Goal: Navigation & Orientation: Go to known website

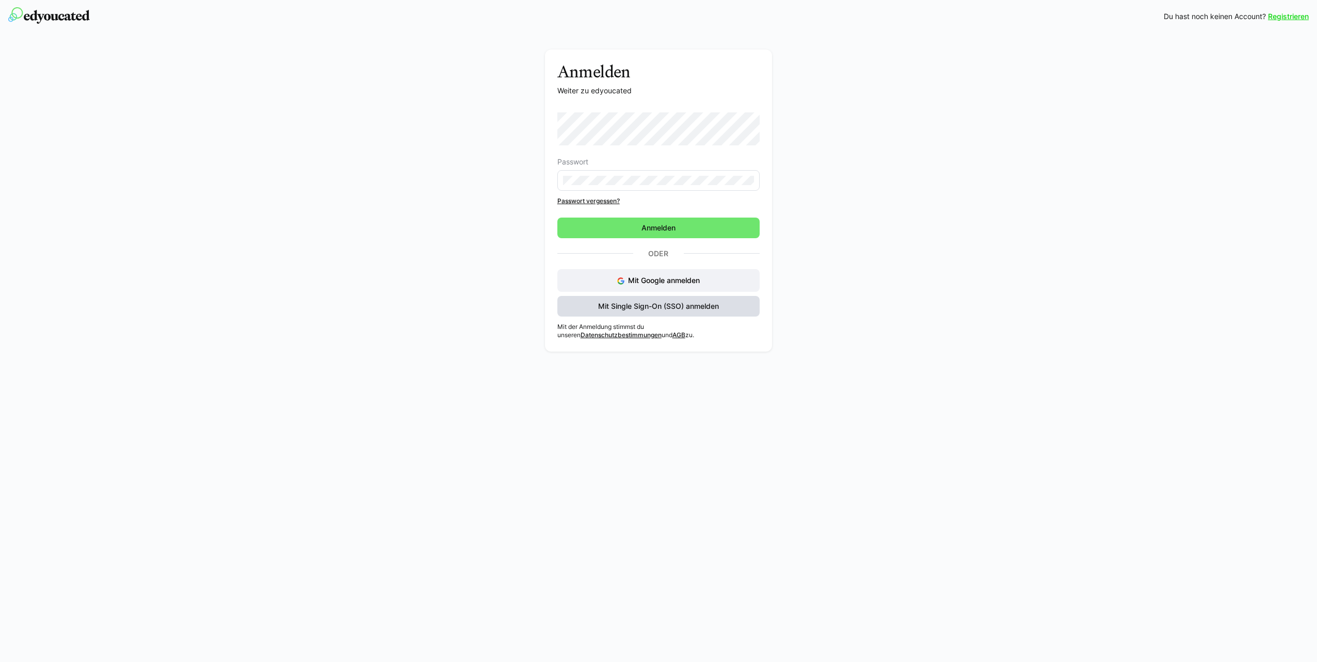
click at [657, 313] on span "Mit Single Sign-On (SSO) anmelden" at bounding box center [658, 306] width 203 height 21
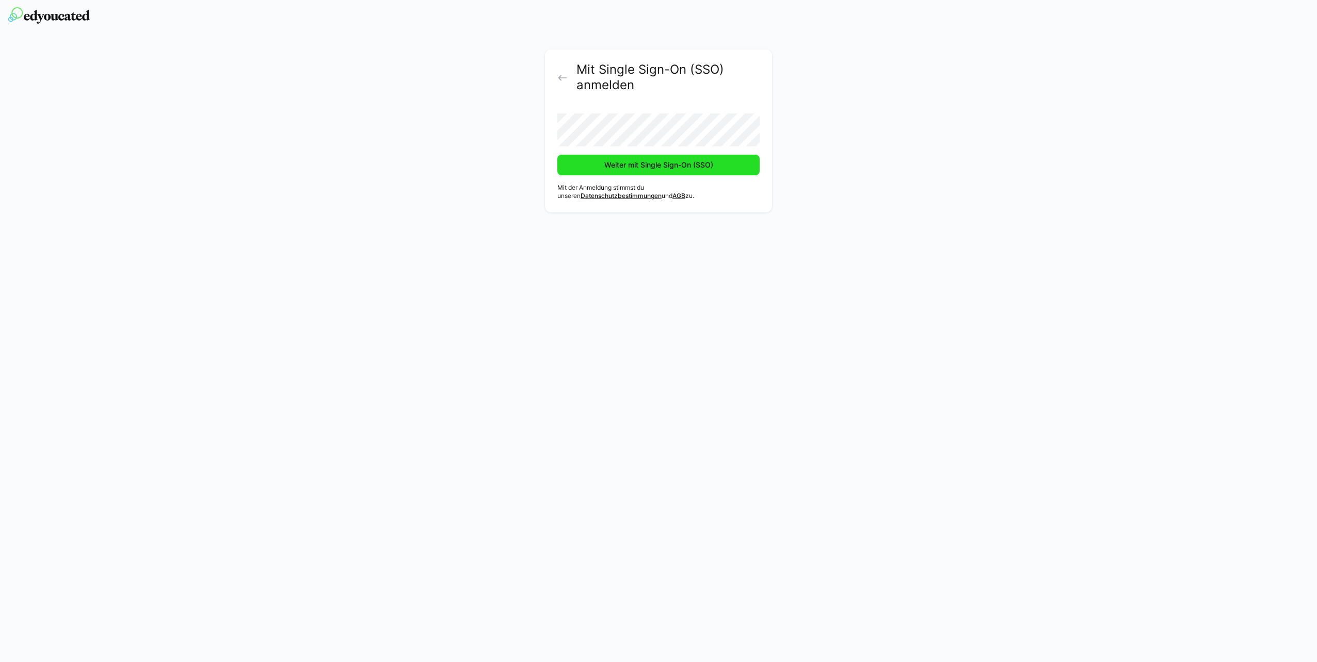
click at [613, 161] on span "Weiter mit Single Sign-On (SSO)" at bounding box center [659, 165] width 112 height 10
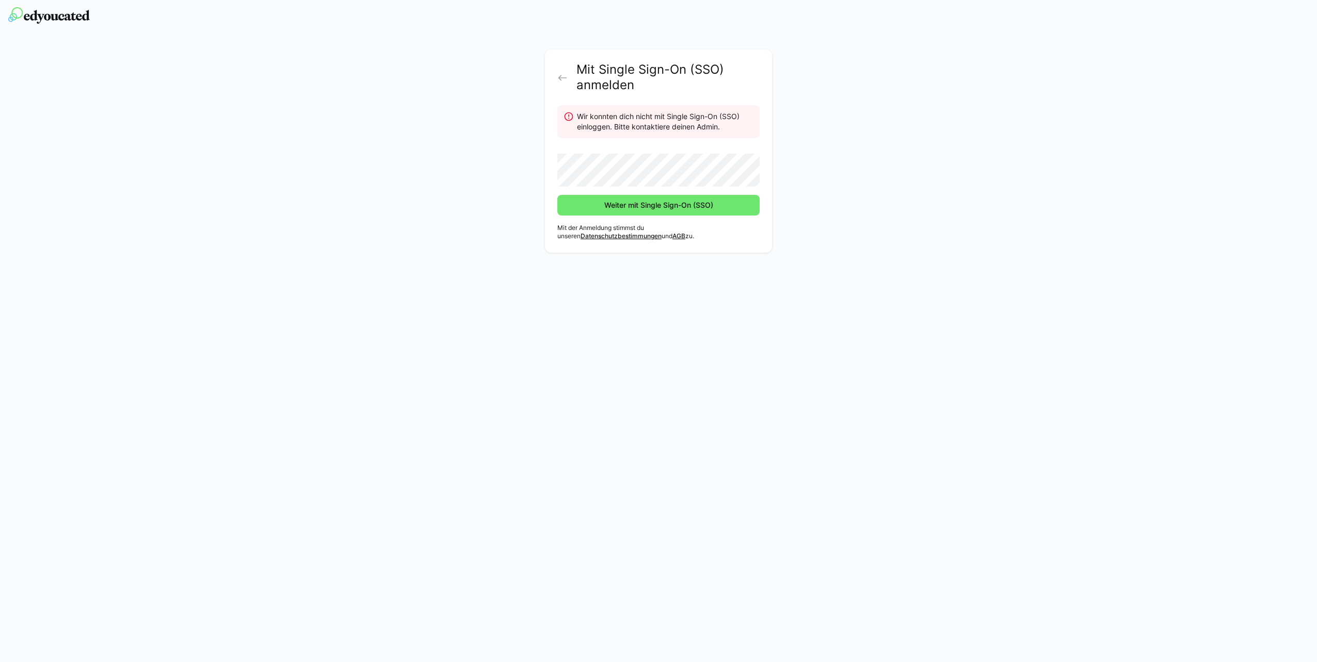
click at [561, 76] on eds-icon at bounding box center [562, 78] width 10 height 10
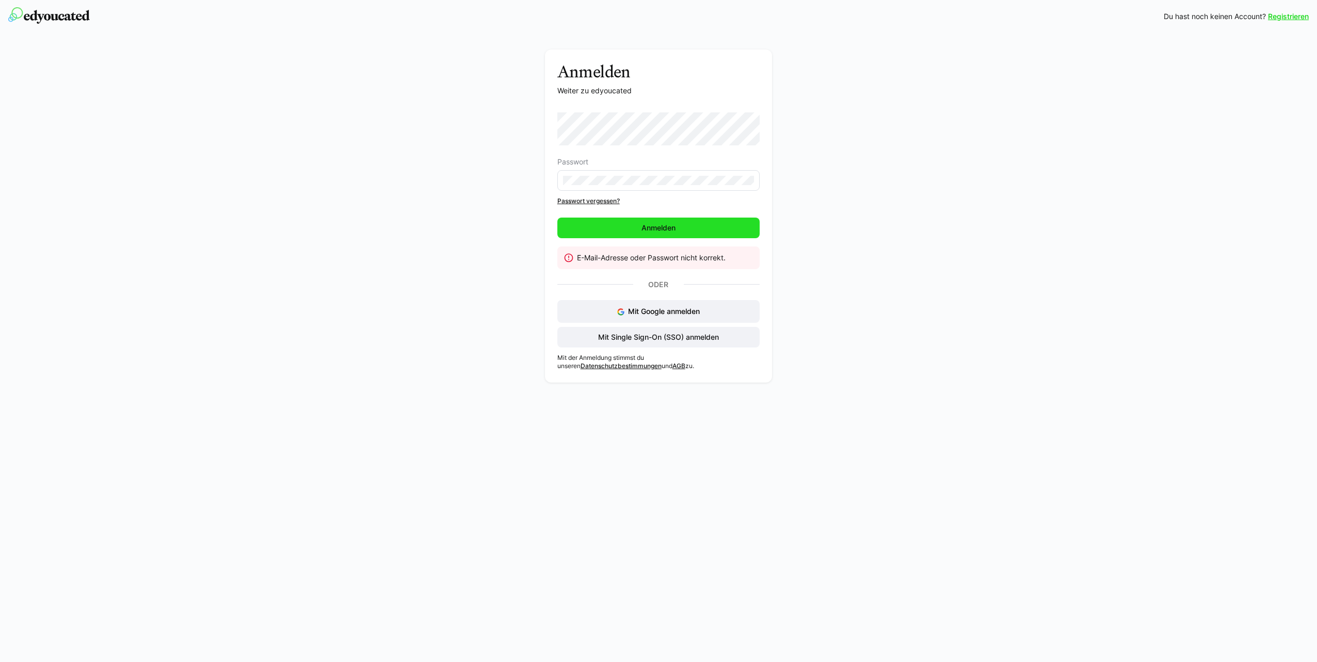
click at [728, 235] on span "Anmelden" at bounding box center [658, 228] width 203 height 21
click at [1297, 17] on link "Registrieren" at bounding box center [1288, 16] width 41 height 10
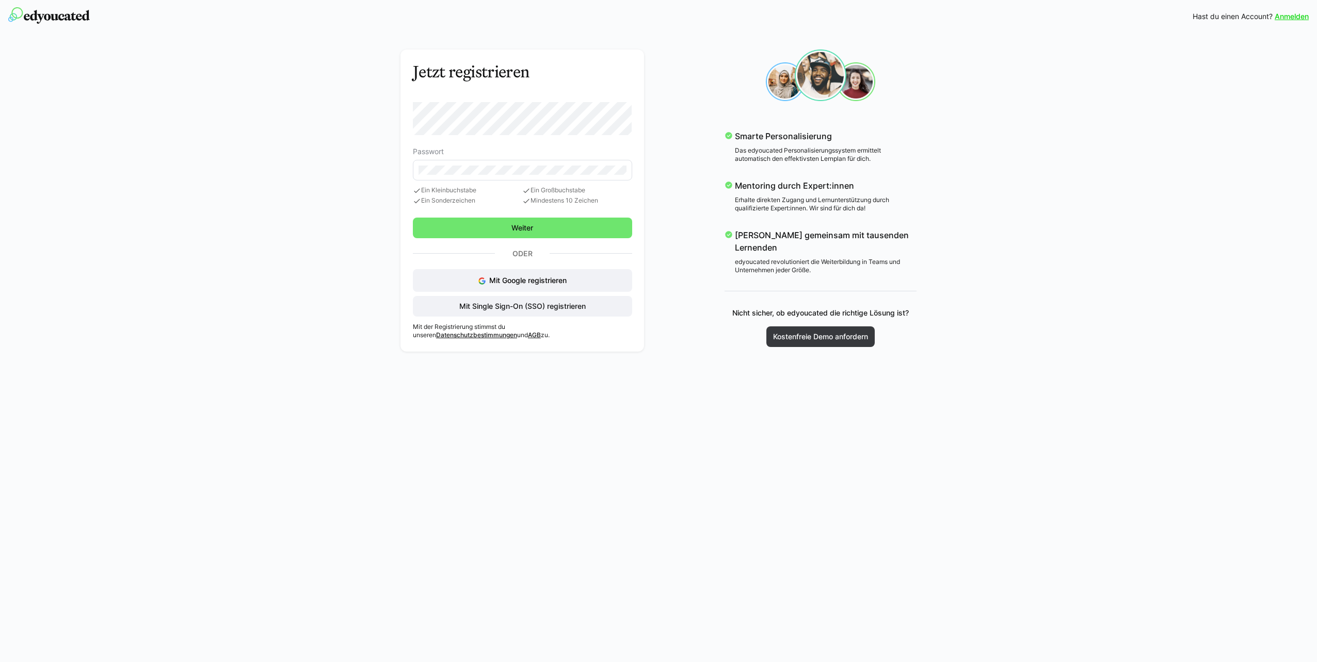
click at [945, 139] on div "Jetzt registrieren Passwort Ein Kleinbuchstabe Ein Sonderzeichen Ein Großbuchst…" at bounding box center [659, 200] width 596 height 317
click at [335, 163] on div "Jetzt registrieren Passwort Ein Kleinbuchstabe Ein Sonderzeichen Ein Großbuchst…" at bounding box center [658, 196] width 1317 height 326
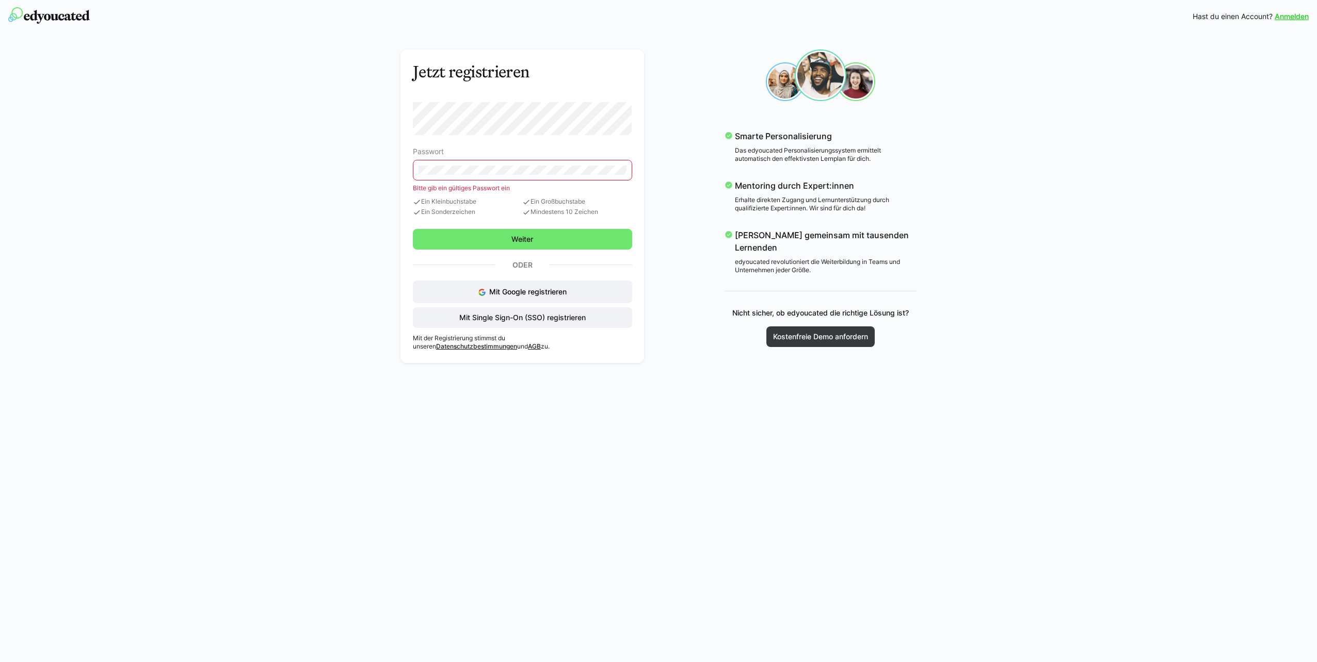
click at [63, 13] on img at bounding box center [49, 15] width 82 height 17
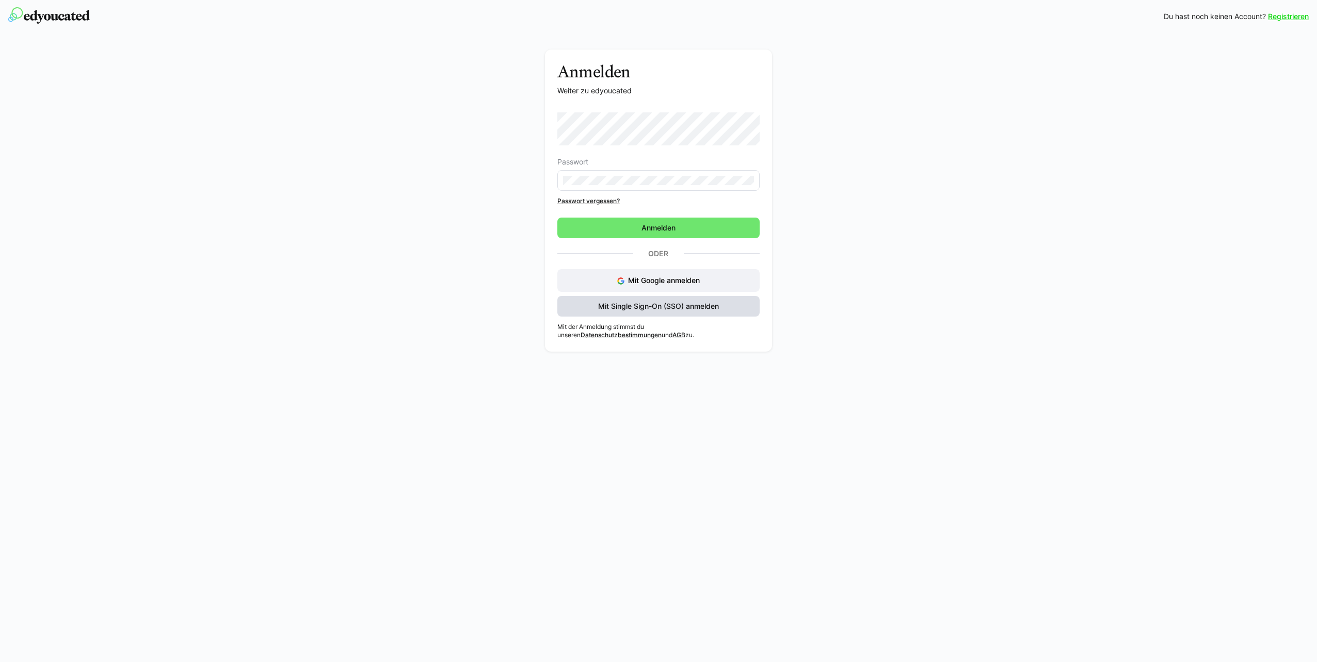
click at [655, 298] on span "Mit Single Sign-On (SSO) anmelden" at bounding box center [658, 306] width 203 height 21
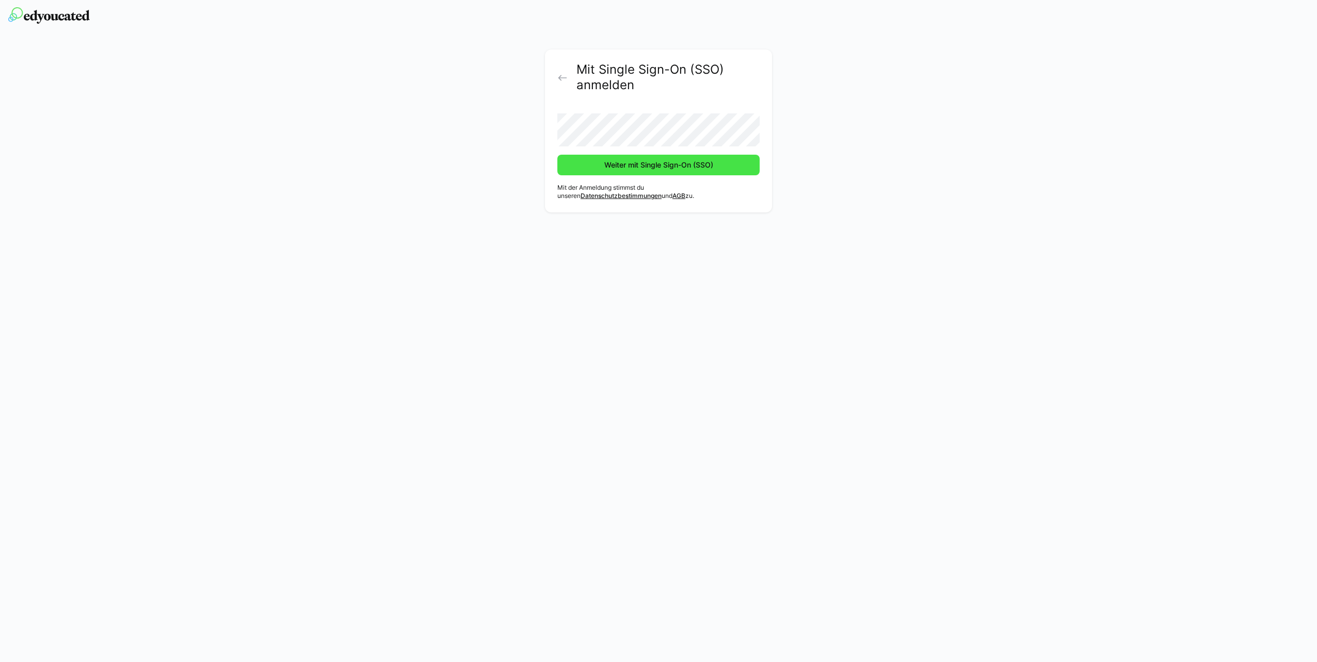
click at [619, 165] on span "Weiter mit Single Sign-On (SSO)" at bounding box center [659, 165] width 112 height 10
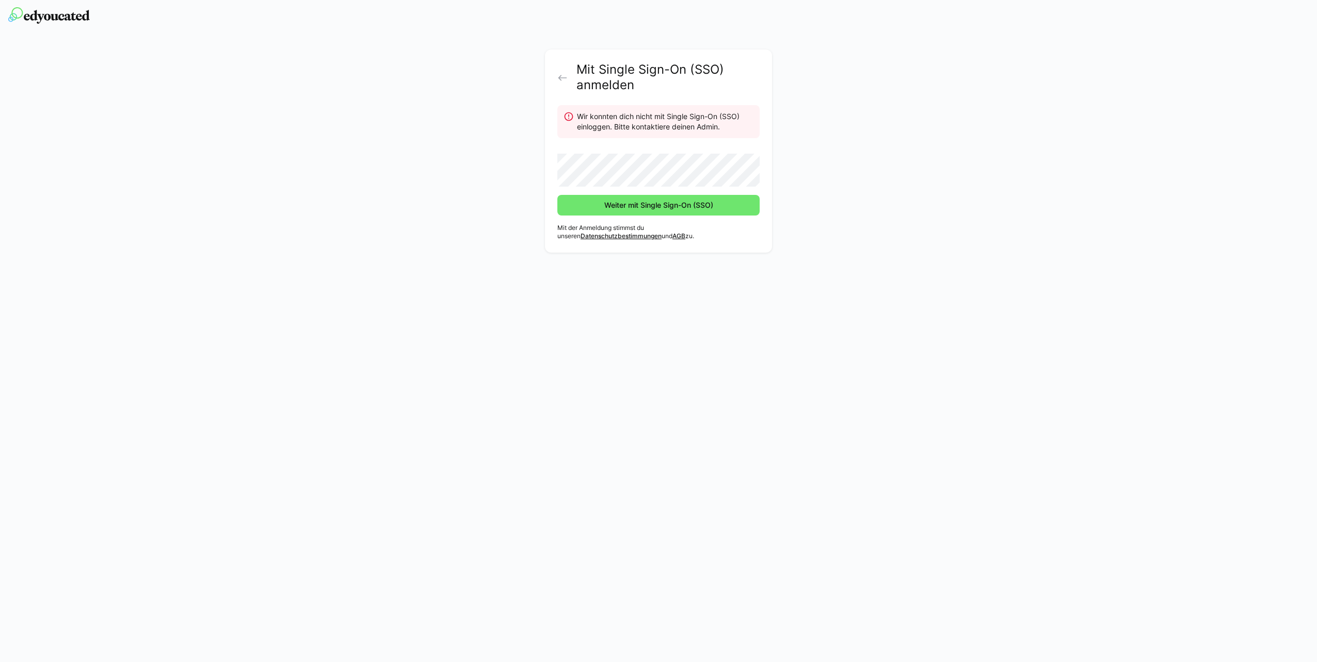
click at [562, 75] on eds-icon at bounding box center [562, 78] width 10 height 10
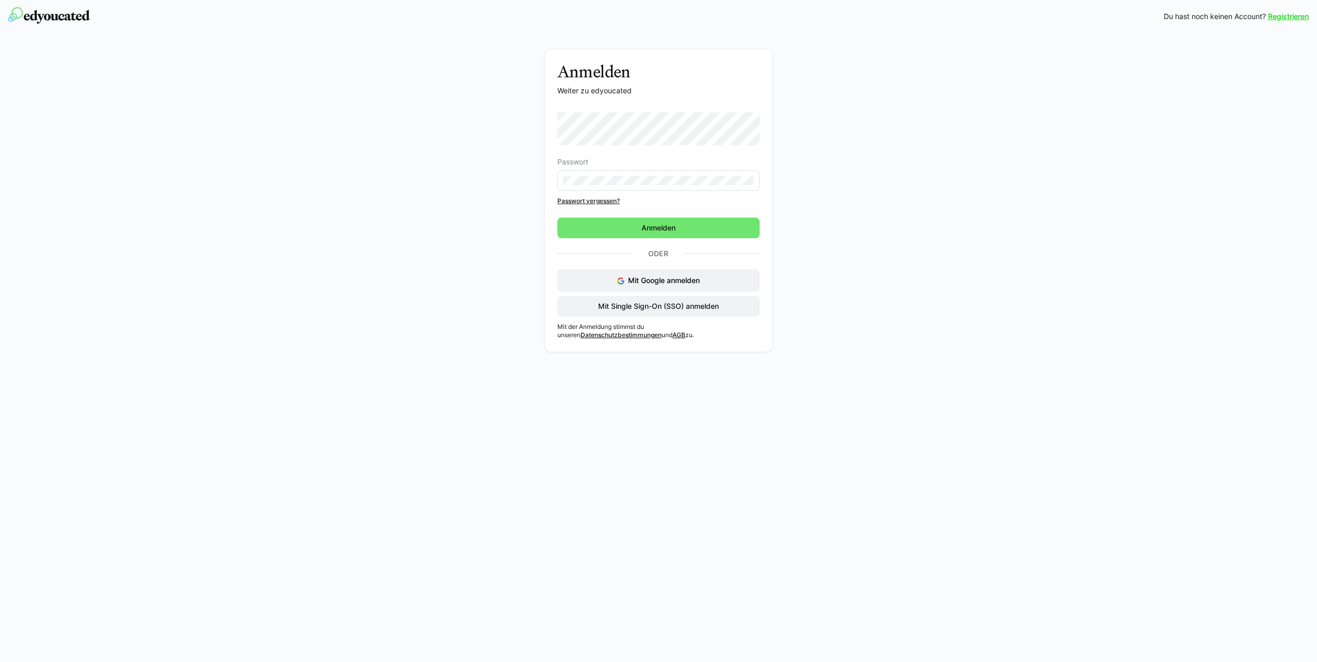
click at [492, 89] on div "Anmelden Weiter zu edyoucated Passwort Passwort vergessen? Anmelden Oder Mit Go…" at bounding box center [658, 203] width 581 height 307
